Goal: Go to known website: Access a specific website the user already knows

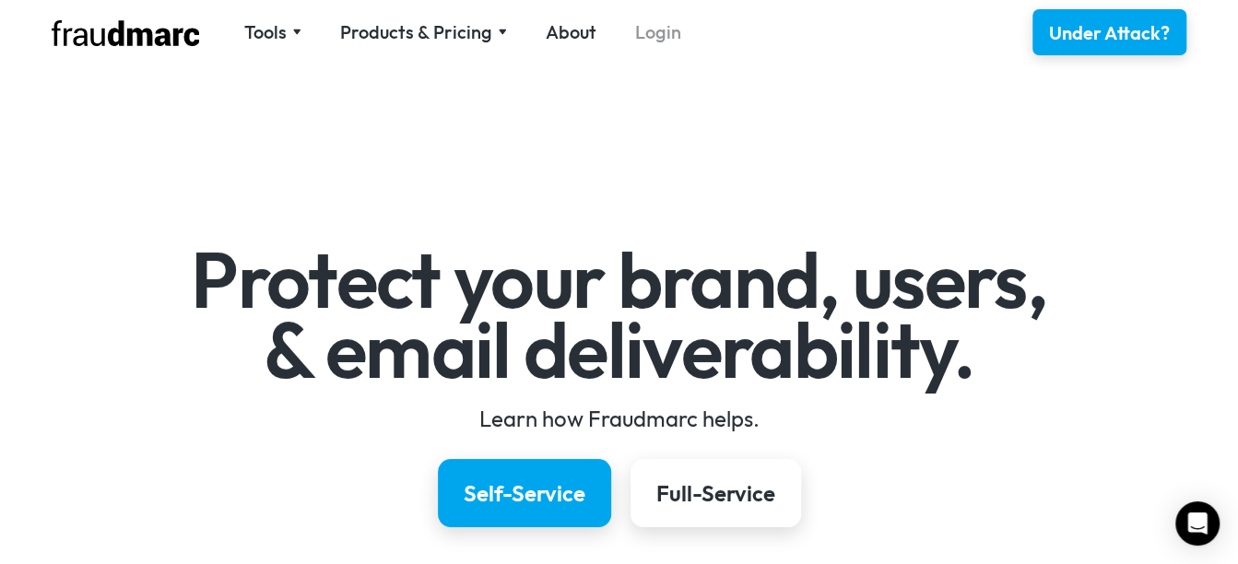
click at [665, 37] on link "Login" at bounding box center [658, 32] width 46 height 26
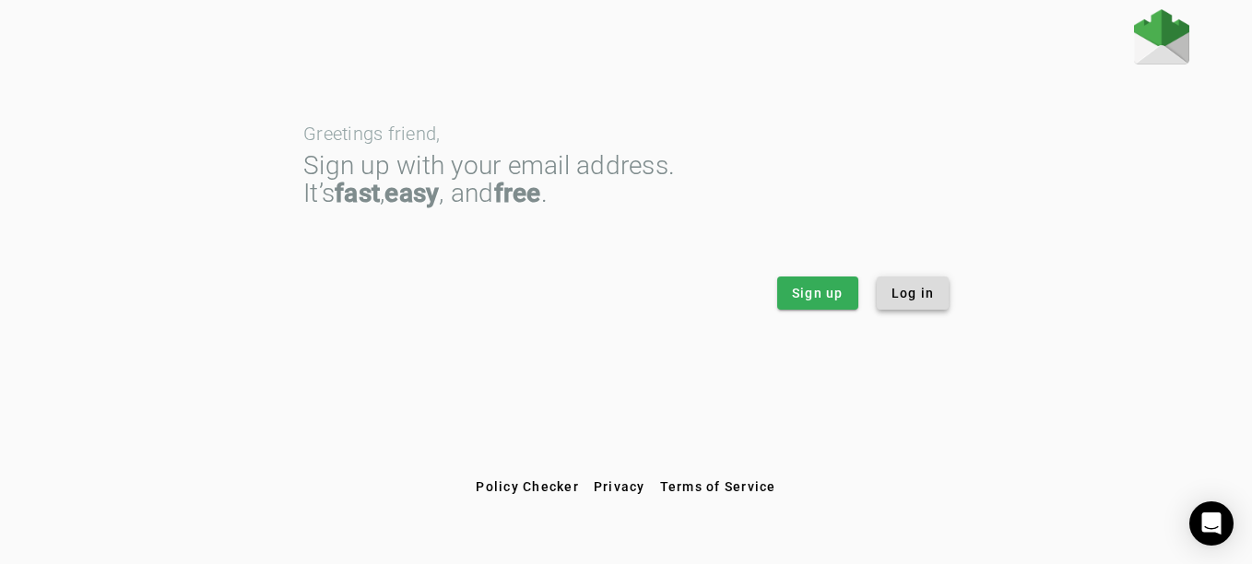
click at [934, 295] on span at bounding box center [913, 293] width 73 height 44
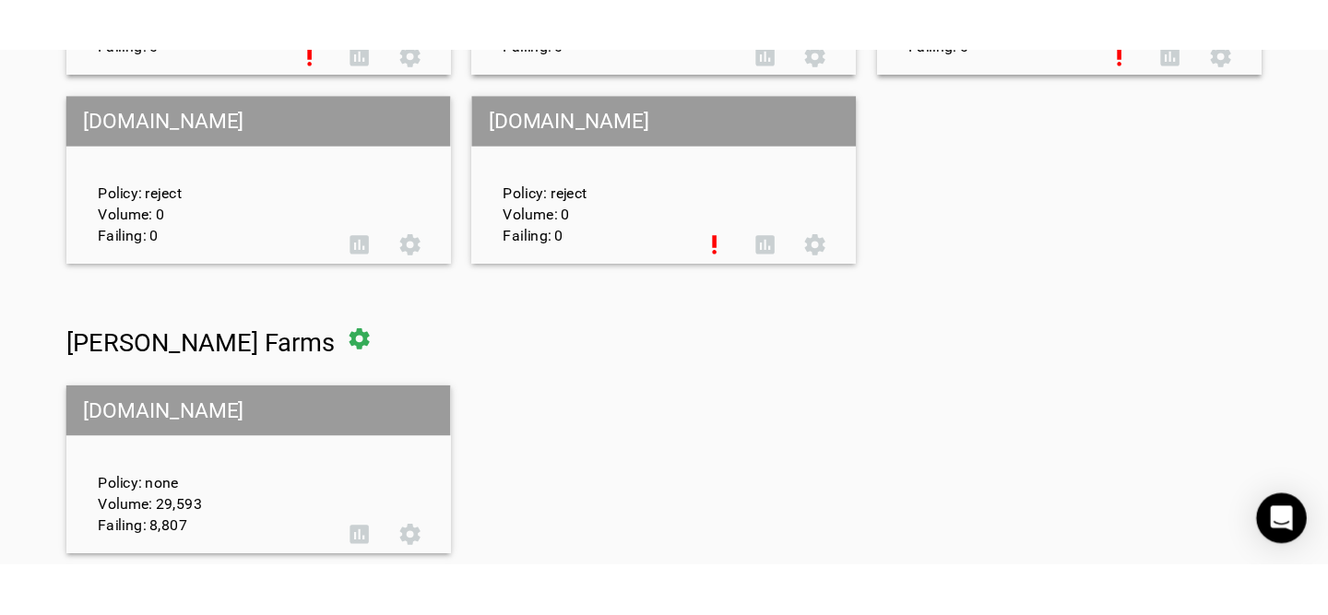
scroll to position [8265, 0]
